Goal: Transaction & Acquisition: Purchase product/service

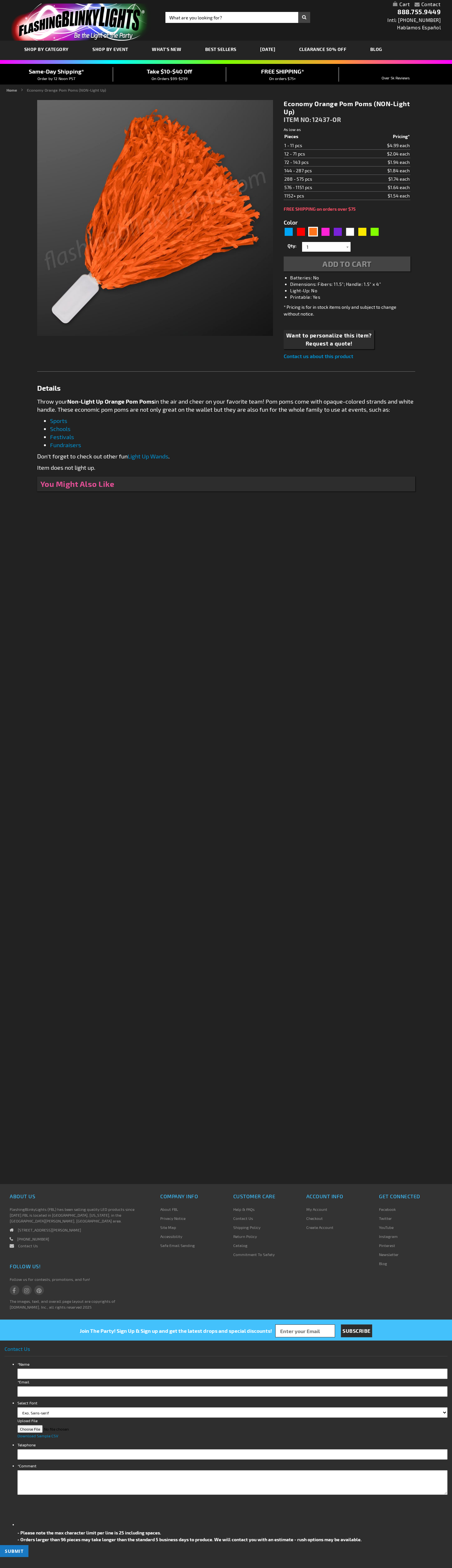
type input "5637"
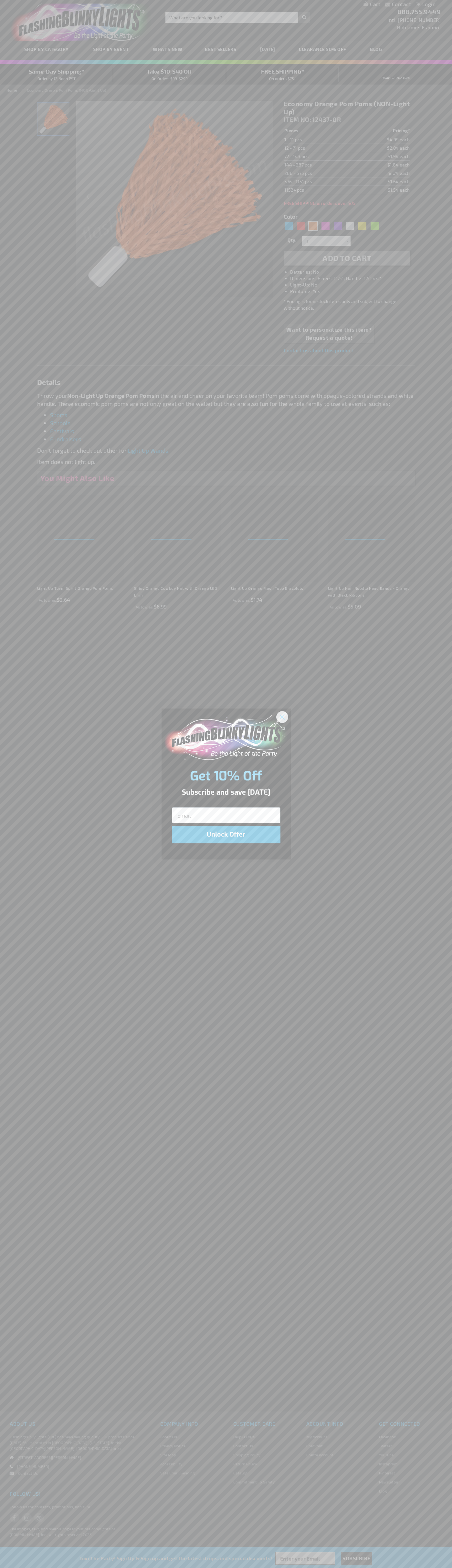
click at [282, 716] on icon "Close dialog" at bounding box center [281, 716] width 4 height 4
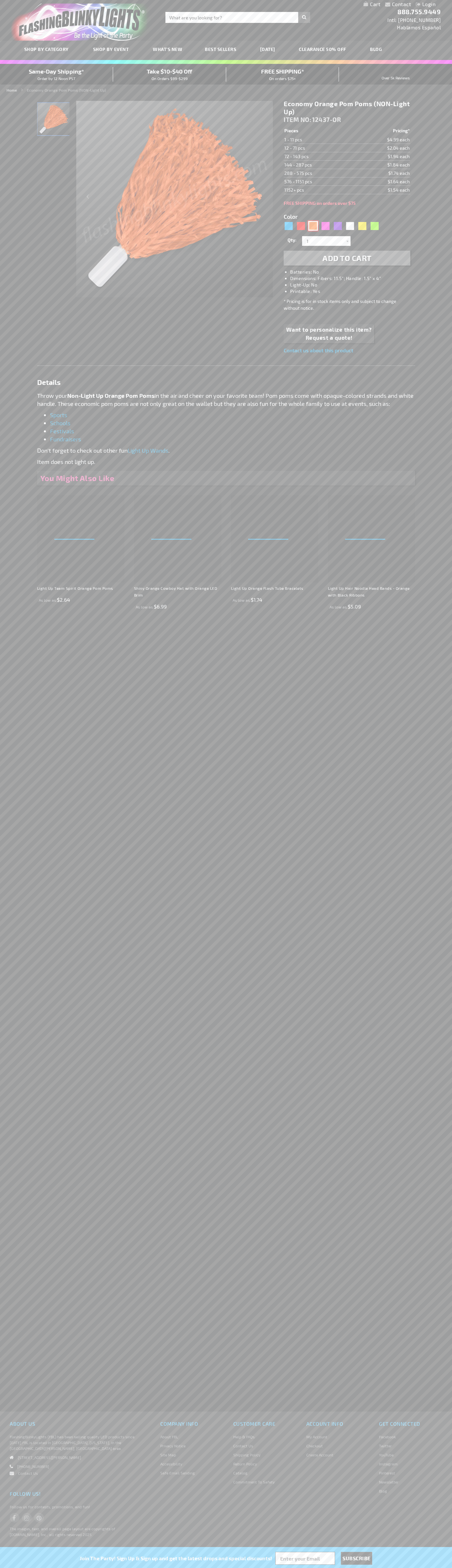
click at [313, 226] on div "Orange" at bounding box center [313, 226] width 10 height 10
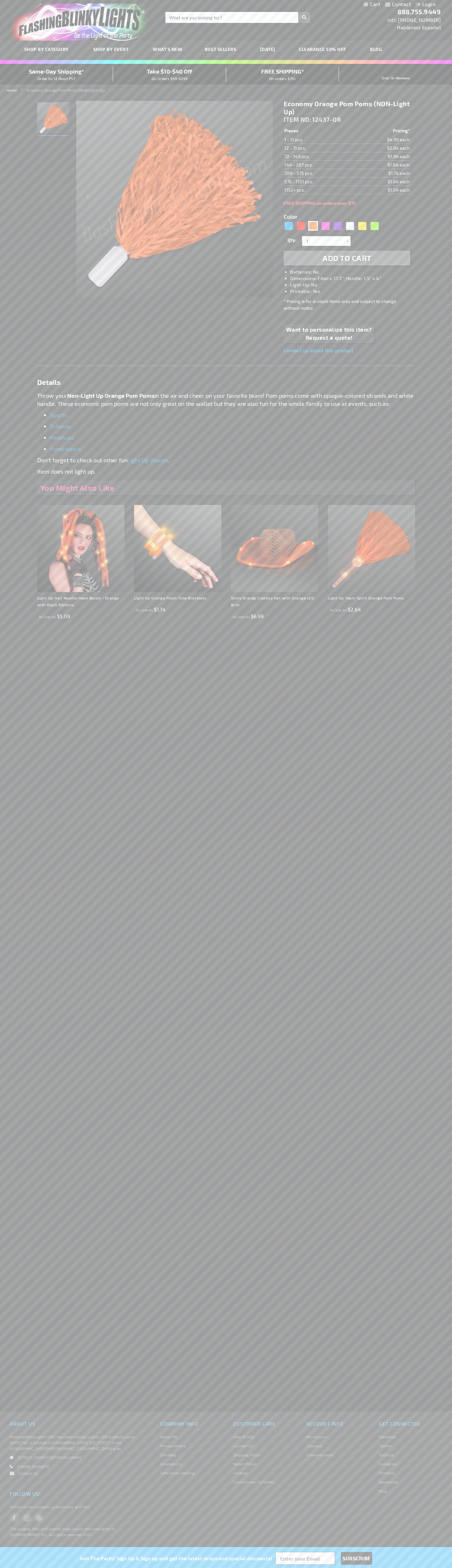
click at [347, 258] on span "Add to Cart" at bounding box center [347, 257] width 49 height 9
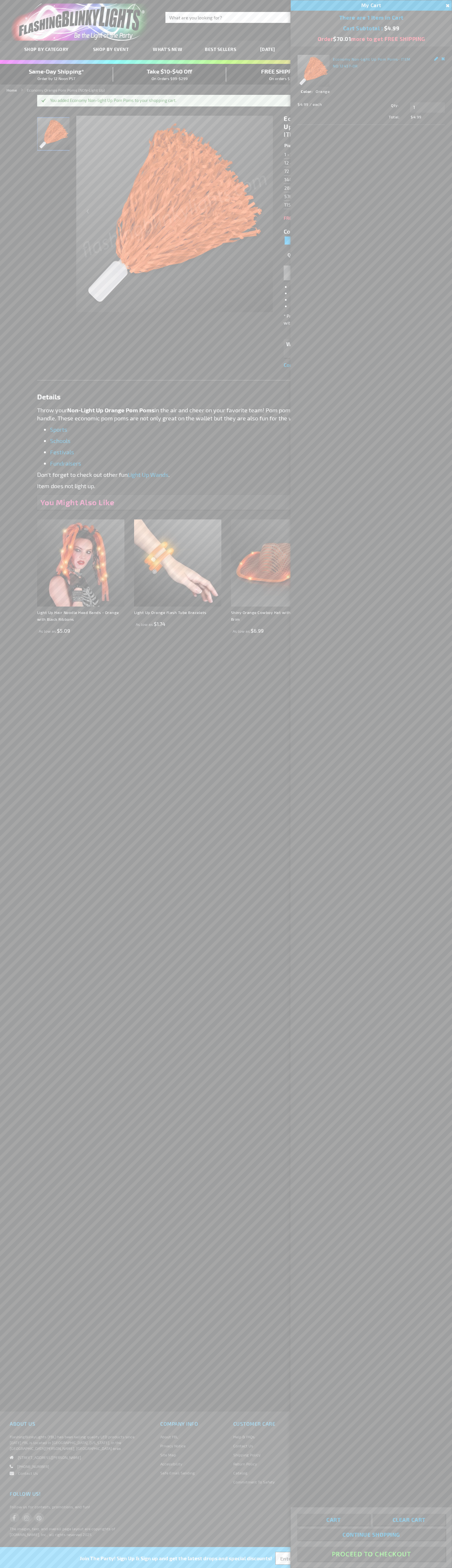
click at [371, 1554] on button "Proceed To Checkout" at bounding box center [371, 1554] width 148 height 15
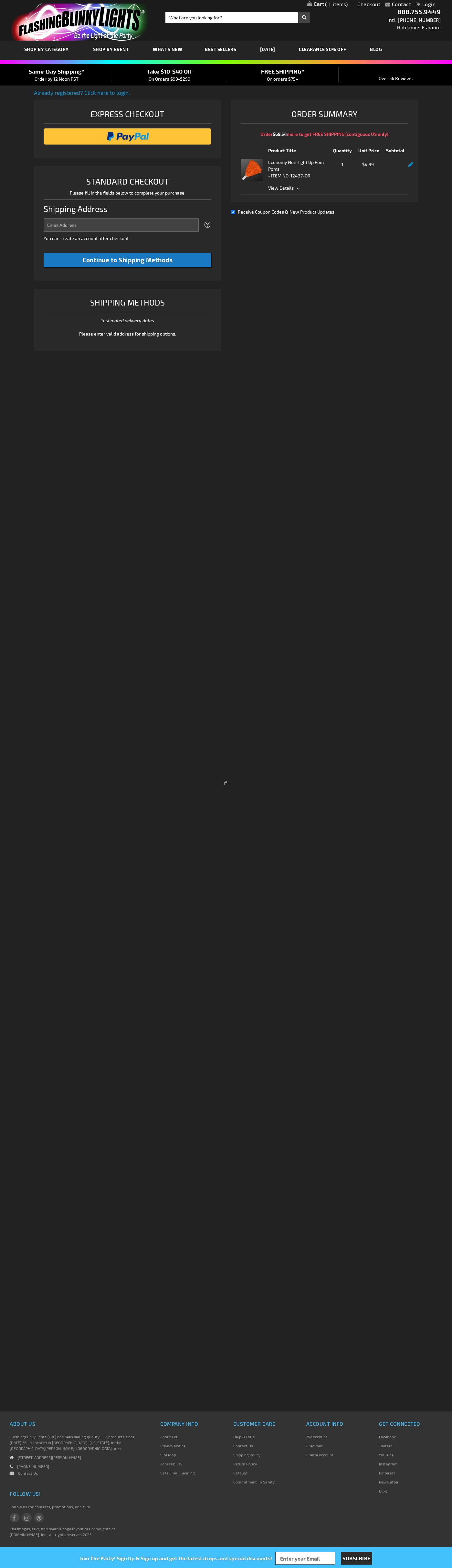
select select "US"
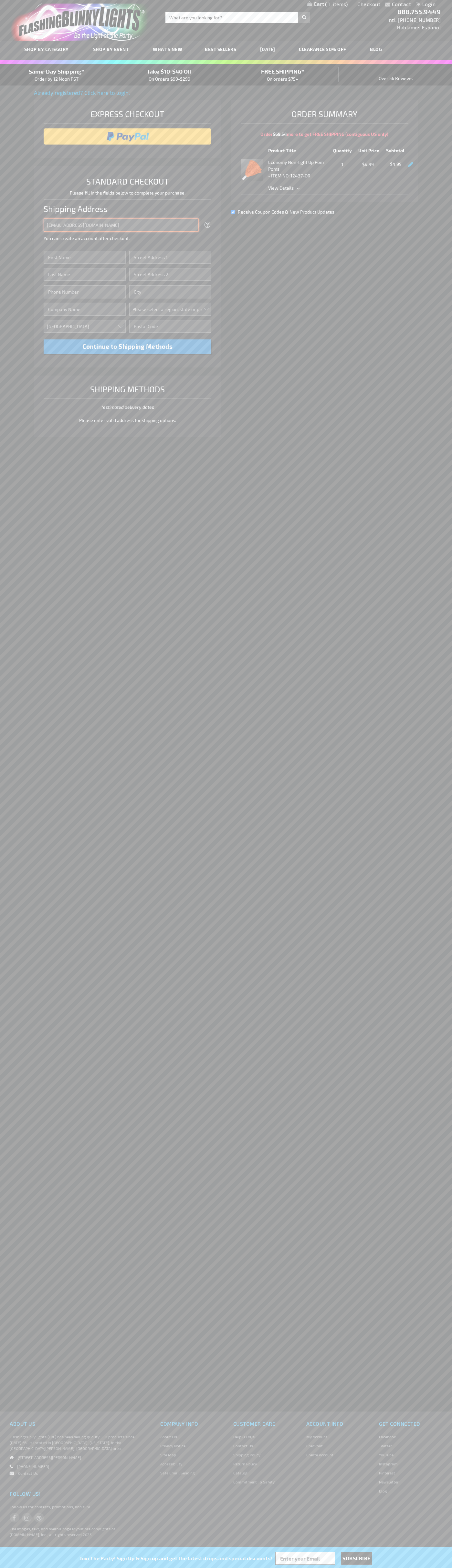
type input "johnsmith005@storebotmail.joonix.net"
type input "John"
type input "76 Ninth Avenue"
type input "First floor"
type input "new york"
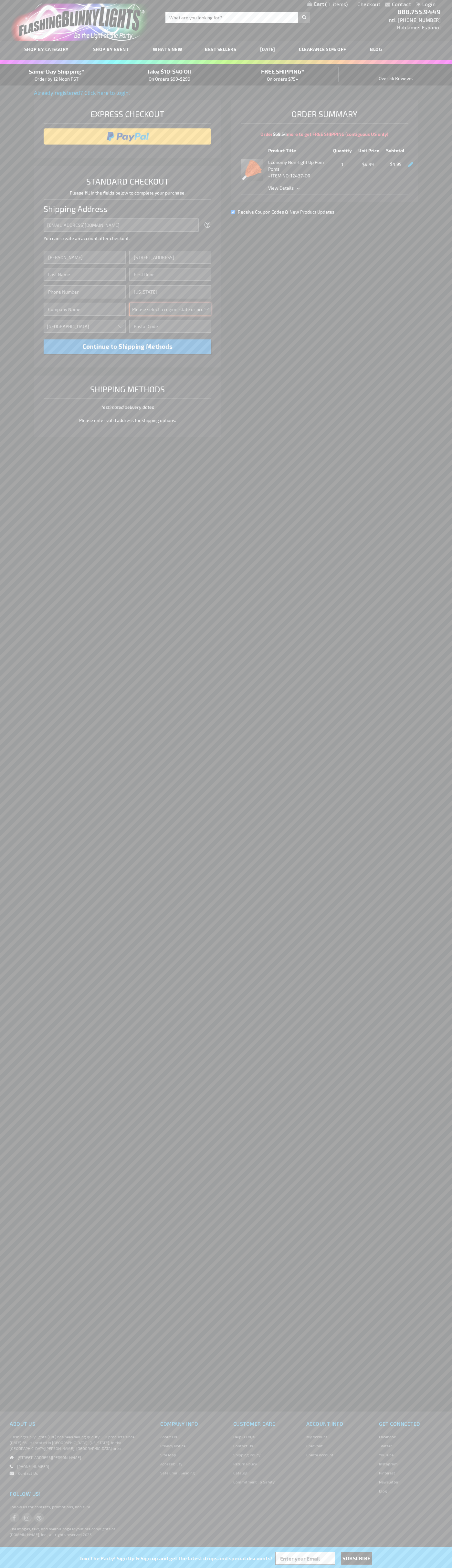
select select "43"
type input "10011"
type input "Smith"
type input "6502530000"
type input "John Smith"
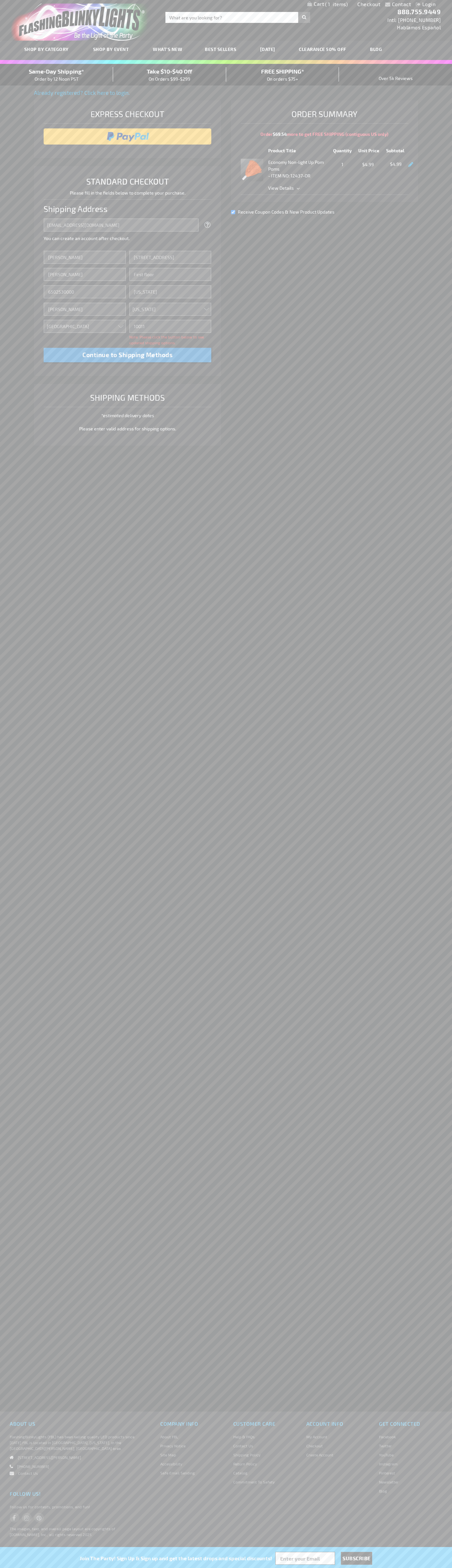
click at [57, 75] on div "Same-Day Shipping* Order by 12 Noon PST" at bounding box center [57, 74] width 113 height 15
click at [127, 136] on input "image" at bounding box center [127, 136] width 161 height 13
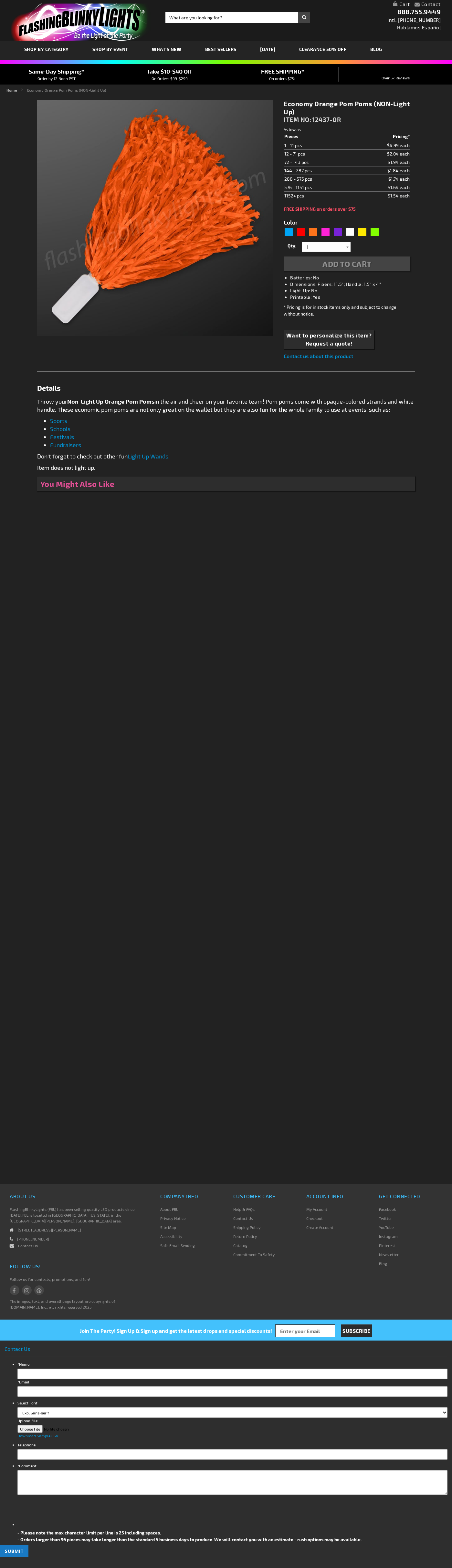
type input "5637"
